Goal: Task Accomplishment & Management: Use online tool/utility

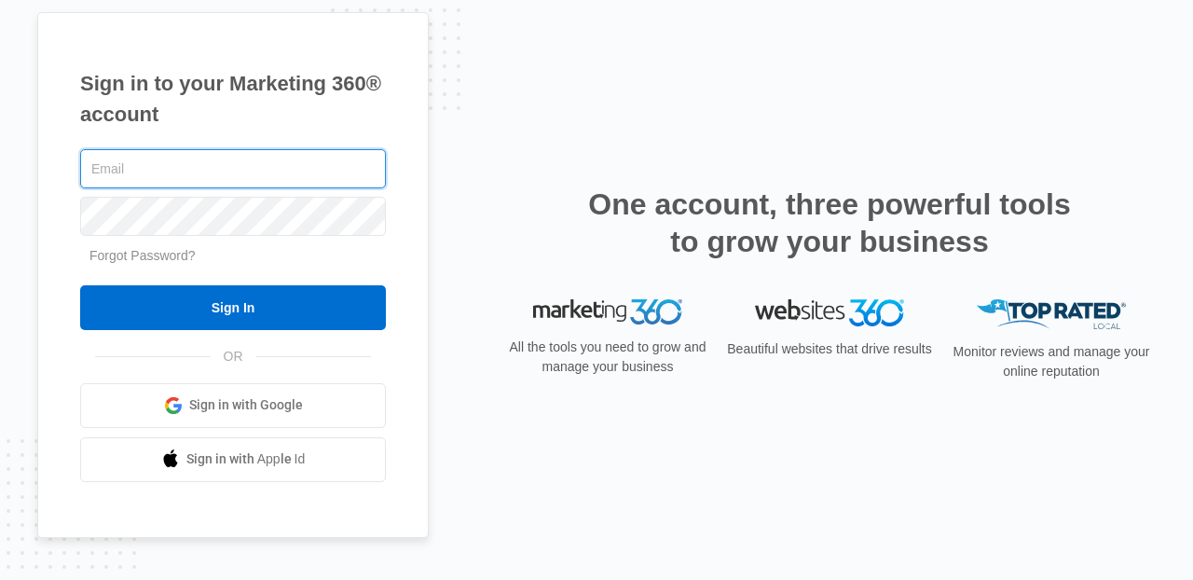
click at [218, 157] on input "text" at bounding box center [233, 168] width 306 height 39
type input "[PERSON_NAME][EMAIL_ADDRESS][PERSON_NAME][DOMAIN_NAME]"
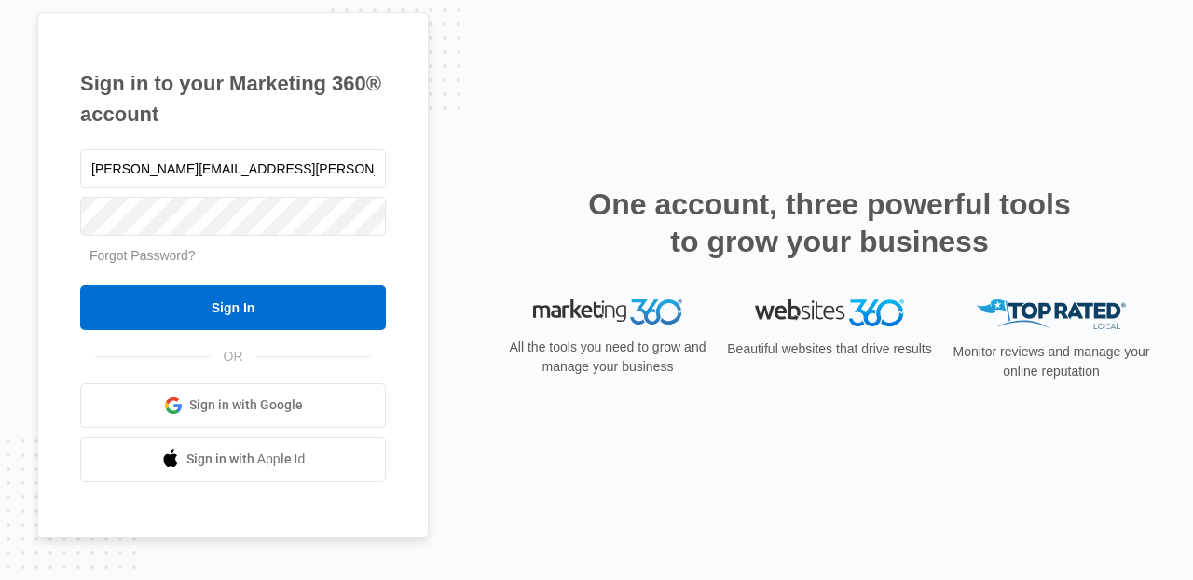
click at [296, 277] on form "[PERSON_NAME][EMAIL_ADDRESS][PERSON_NAME][DOMAIN_NAME] Forgot Password? Sign In" at bounding box center [233, 237] width 306 height 185
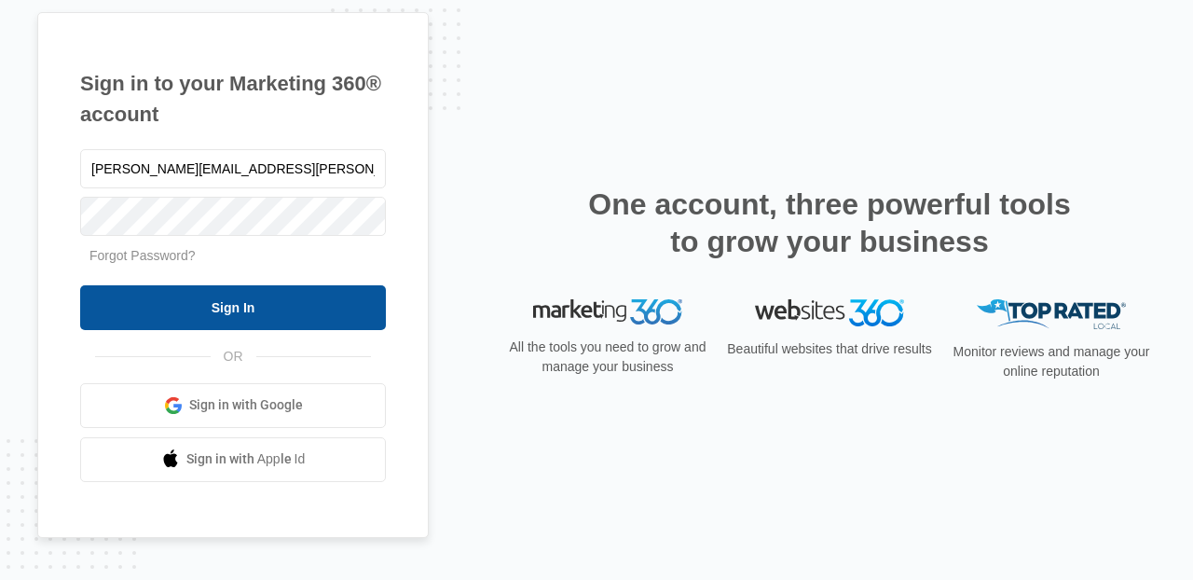
click at [302, 291] on input "Sign In" at bounding box center [233, 307] width 306 height 45
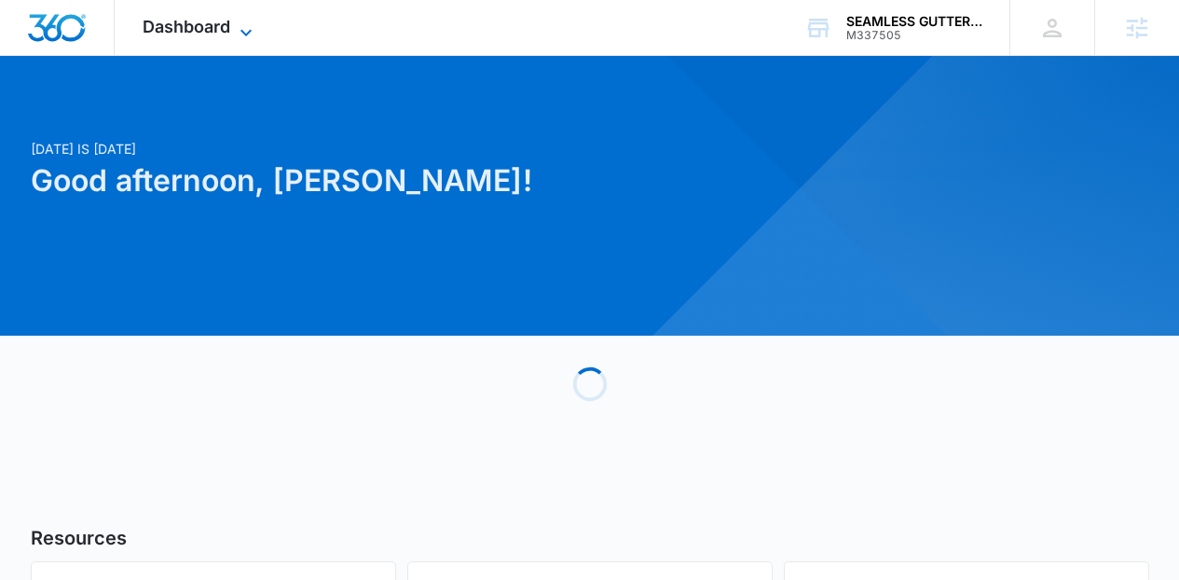
click at [242, 33] on icon at bounding box center [246, 32] width 22 height 22
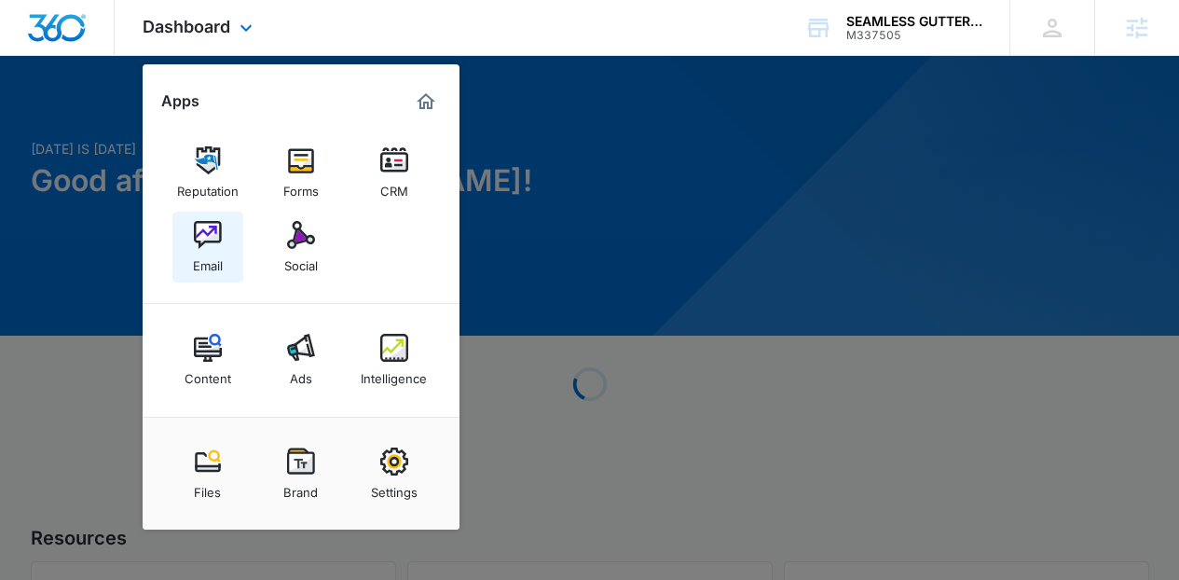
click at [197, 242] on img at bounding box center [208, 235] width 28 height 28
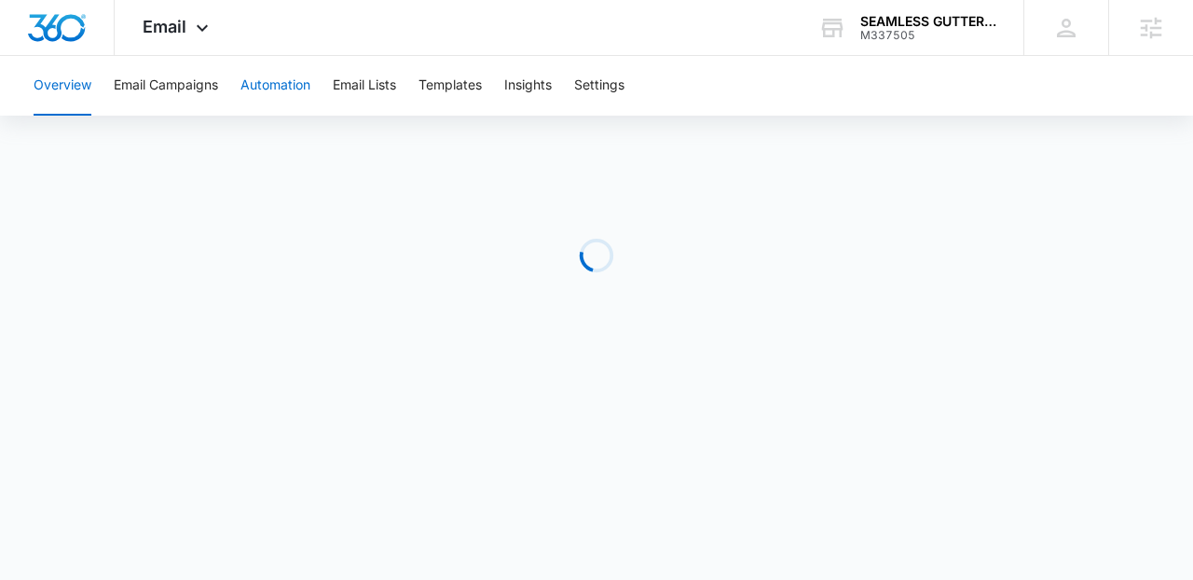
click at [279, 89] on button "Automation" at bounding box center [276, 86] width 70 height 60
